Goal: Task Accomplishment & Management: Manage account settings

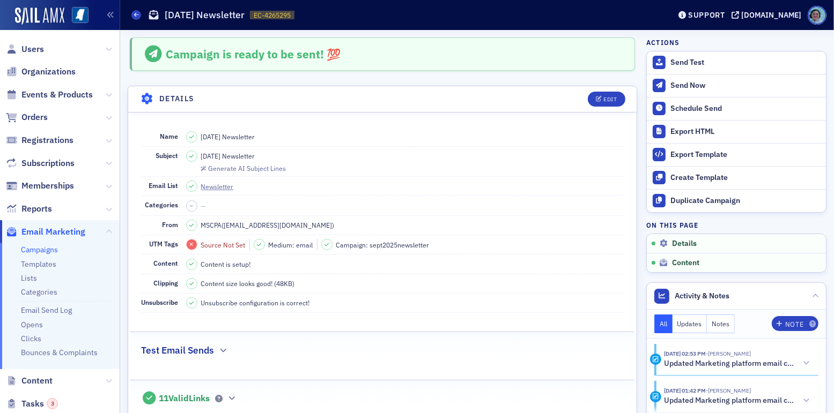
scroll to position [316, 0]
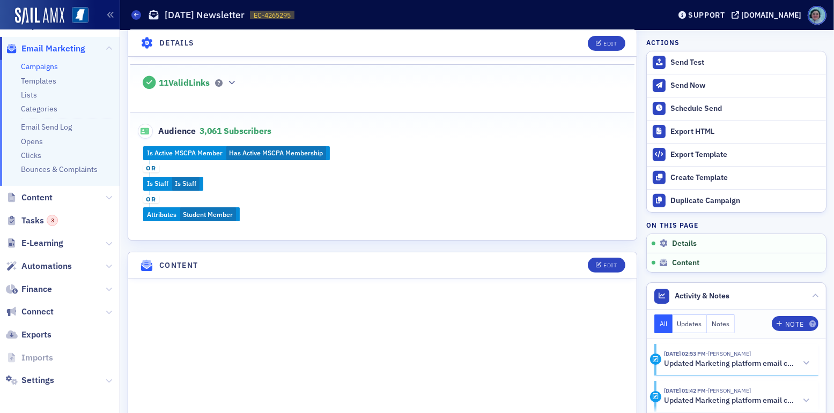
click at [436, 246] on div "Campaign is ready to be sent! 💯 Details Edit Name [DATE] Newsletter Subject [DA…" at bounding box center [382, 332] width 509 height 1220
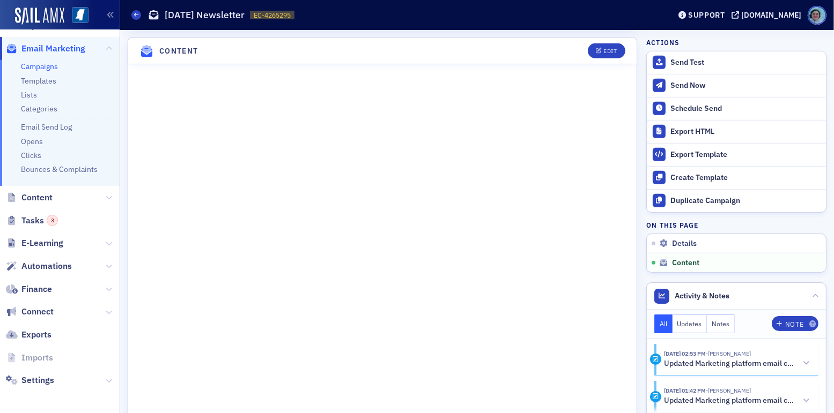
scroll to position [584, 0]
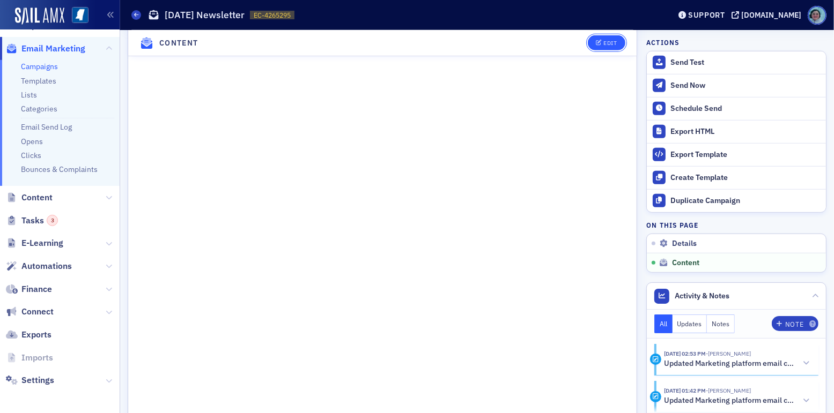
click at [607, 38] on button "Edit" at bounding box center [606, 42] width 37 height 15
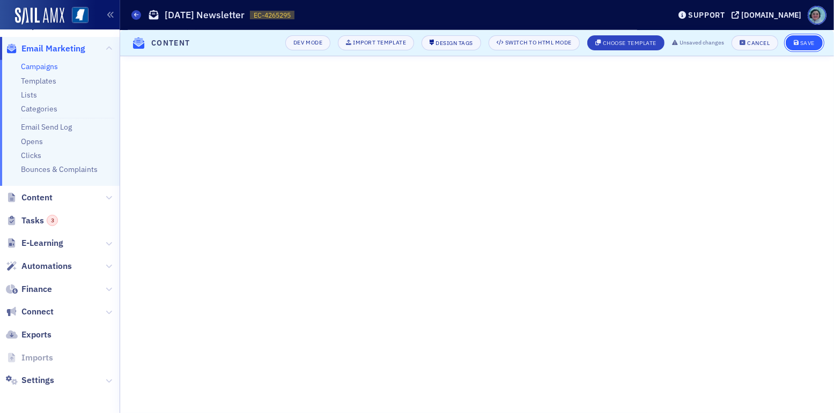
click at [802, 40] on div "Save" at bounding box center [807, 43] width 14 height 6
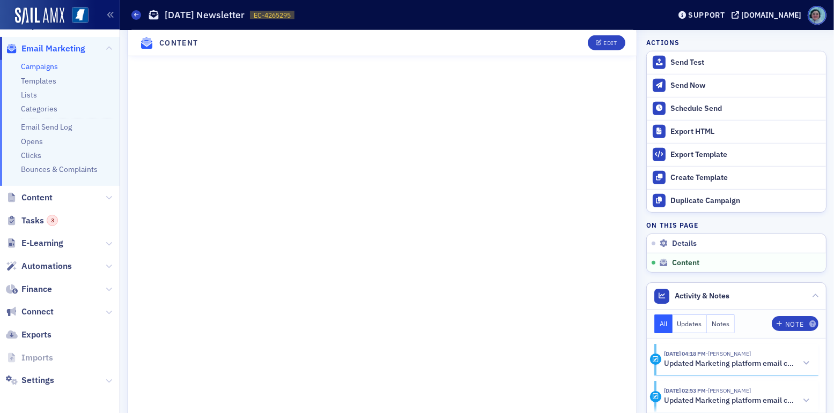
scroll to position [530, 0]
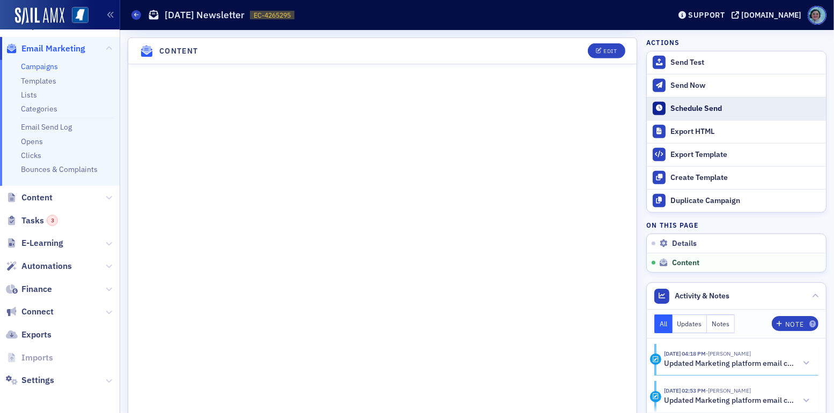
click at [731, 100] on button "Schedule Send" at bounding box center [736, 108] width 179 height 23
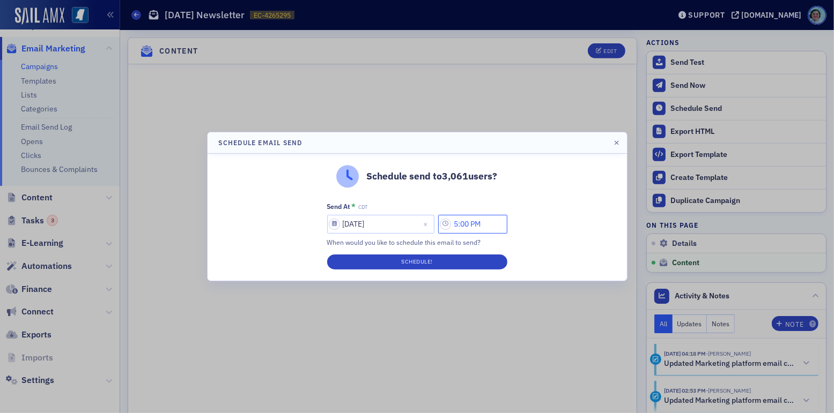
click at [463, 224] on input "5:00 PM" at bounding box center [472, 224] width 69 height 19
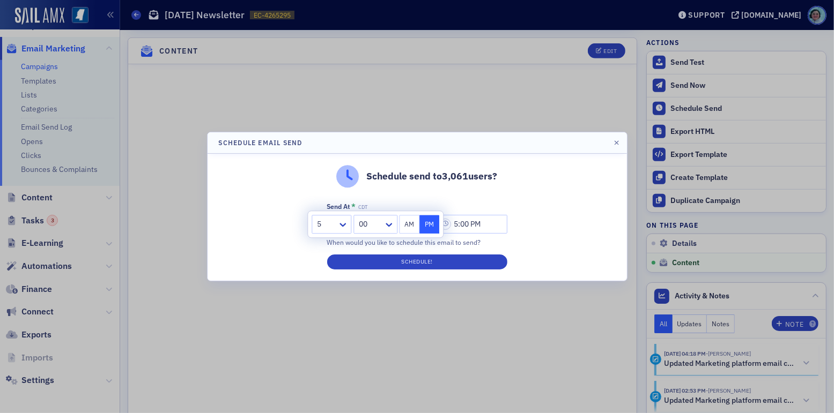
click at [409, 225] on button "AM" at bounding box center [409, 224] width 20 height 19
click at [318, 225] on div at bounding box center [326, 224] width 20 height 13
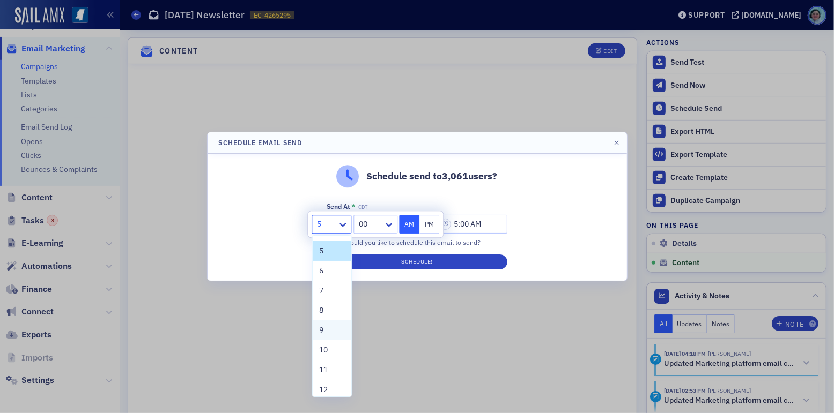
scroll to position [81, 0]
click at [330, 321] on div "9" at bounding box center [332, 325] width 26 height 11
type input "9:00 AM"
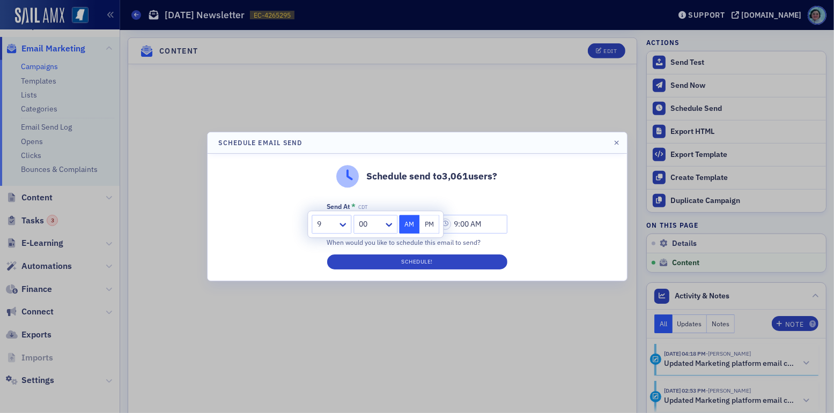
click at [618, 187] on div "Schedule send to 3,061 users? Send At * CDT [DATE] 9:00 AM When would you like …" at bounding box center [417, 217] width 419 height 127
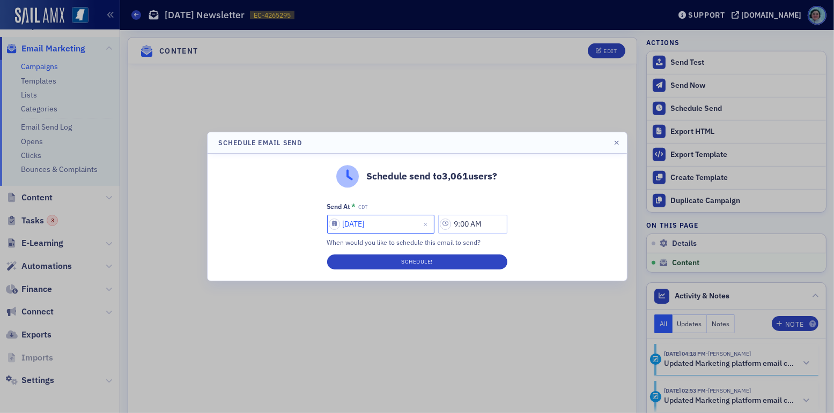
click at [393, 219] on input "[DATE]" at bounding box center [380, 224] width 107 height 19
select select "8"
select select "2025"
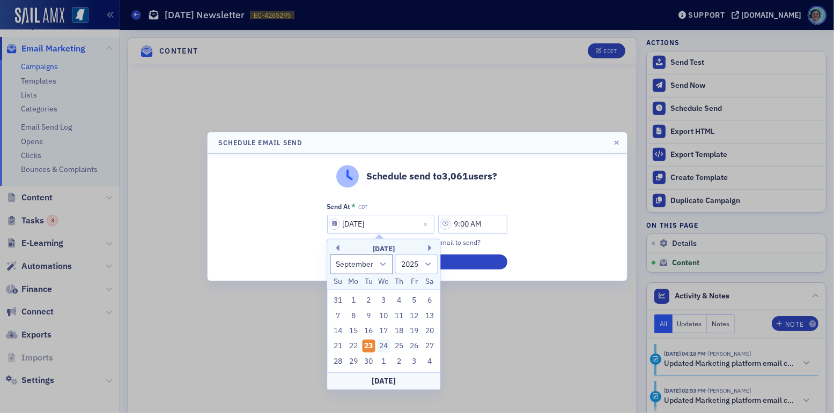
click at [387, 344] on div "24" at bounding box center [384, 346] width 13 height 13
type input "[DATE]"
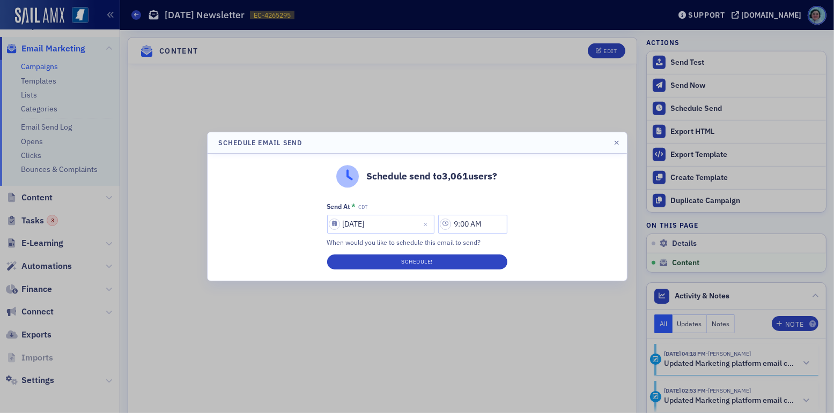
click at [568, 215] on div "Schedule send to 3,061 users? Send At * CDT [DATE] 9:00 AM When would you like …" at bounding box center [417, 217] width 419 height 127
click at [476, 258] on button "Schedule!" at bounding box center [417, 262] width 180 height 15
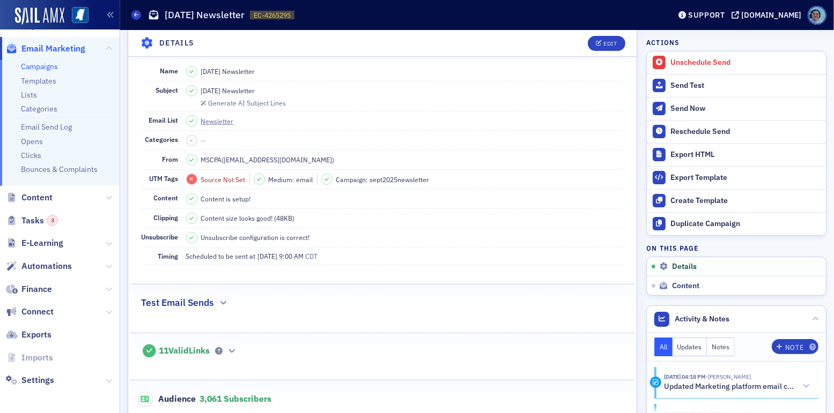
scroll to position [0, 0]
